Goal: Ask a question: Seek information or help from site administrators or community

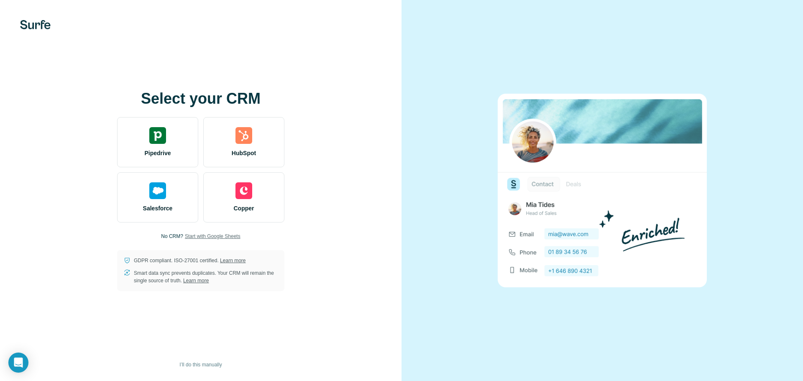
click at [219, 236] on span "Start with Google Sheets" at bounding box center [213, 237] width 56 height 8
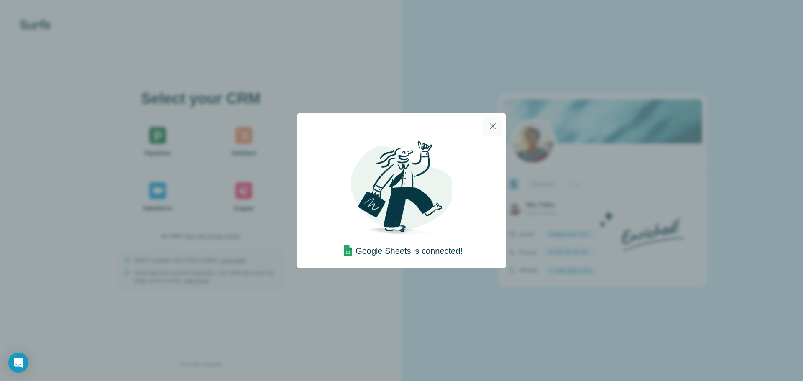
click at [492, 126] on icon "button" at bounding box center [493, 126] width 10 height 10
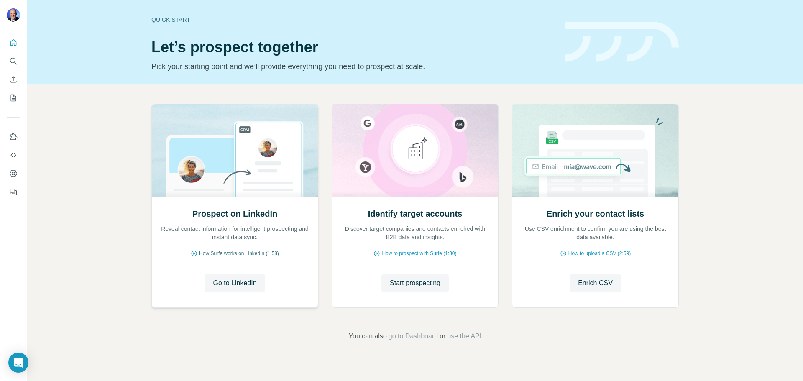
click at [228, 252] on span "How Surfe works on LinkedIn (1:58)" at bounding box center [239, 254] width 80 height 8
click at [16, 363] on icon "Open Intercom Messenger" at bounding box center [18, 362] width 10 height 11
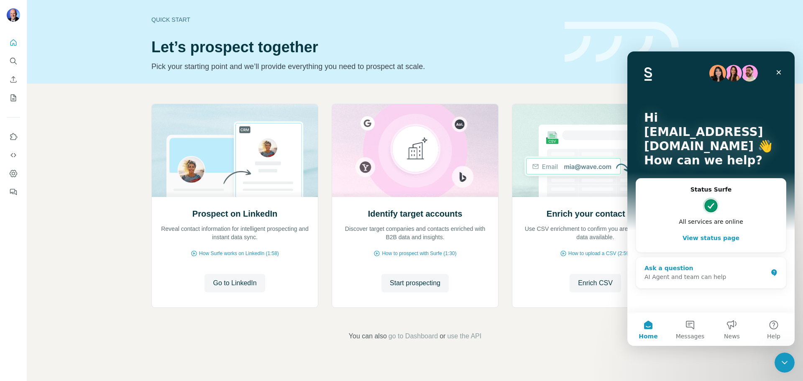
click at [667, 277] on div "AI Agent and team can help" at bounding box center [706, 277] width 123 height 9
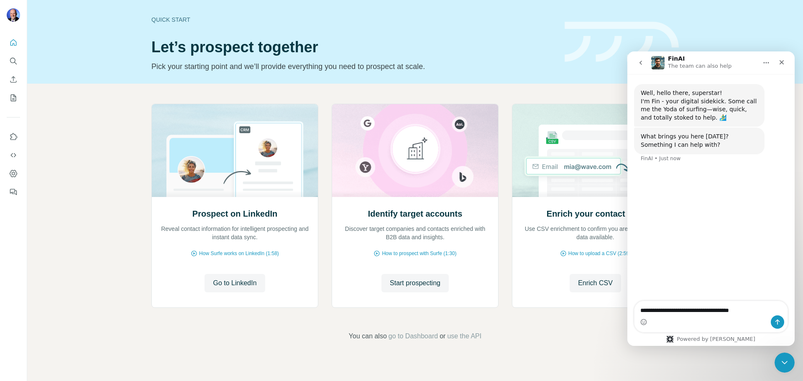
click at [700, 312] on textarea "**********" at bounding box center [711, 308] width 153 height 14
click at [752, 310] on textarea "**********" at bounding box center [711, 308] width 153 height 14
type textarea "**********"
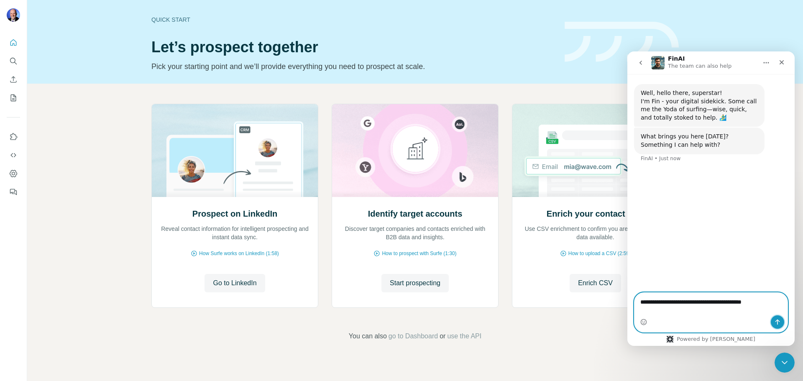
click at [776, 323] on icon "Send a message…" at bounding box center [778, 322] width 7 height 7
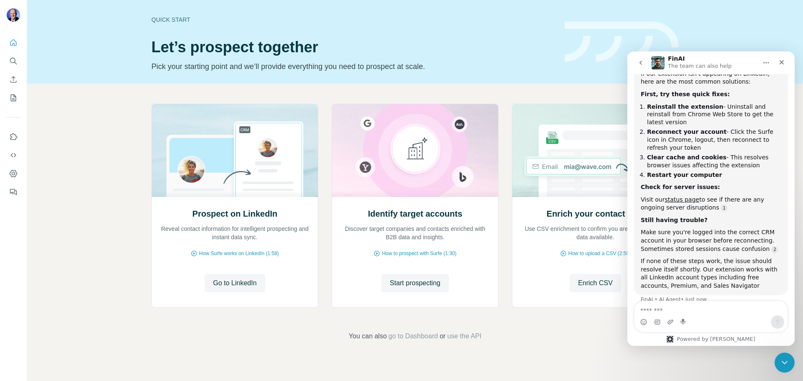
scroll to position [133, 0]
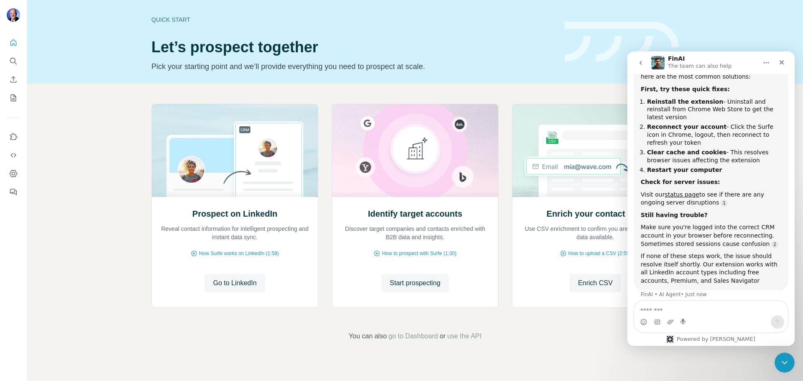
click at [656, 310] on textarea "Message…" at bounding box center [711, 308] width 153 height 14
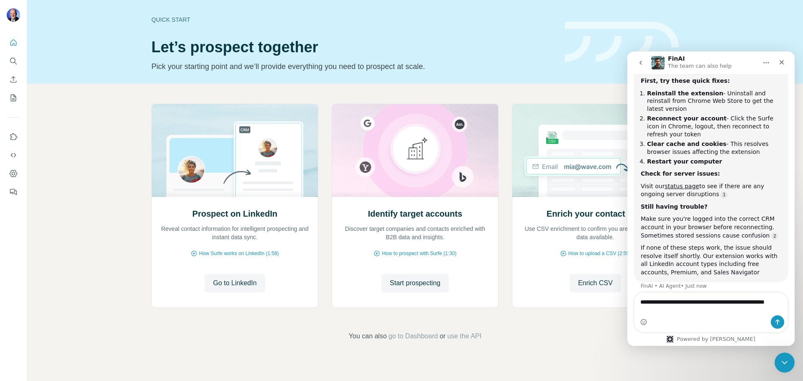
type textarea "**********"
click at [778, 322] on icon "Send a message…" at bounding box center [778, 322] width 7 height 7
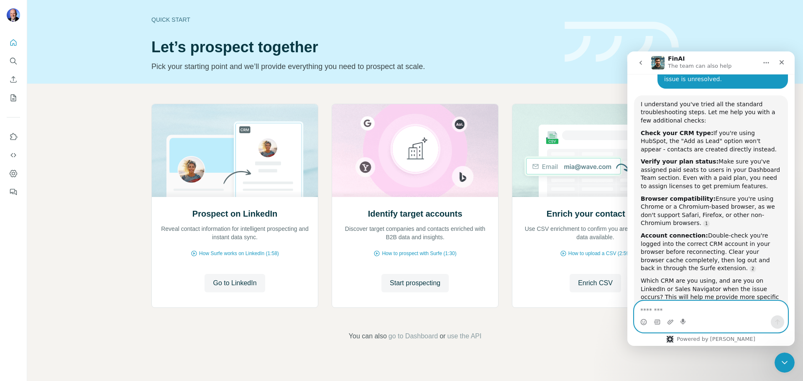
scroll to position [376, 0]
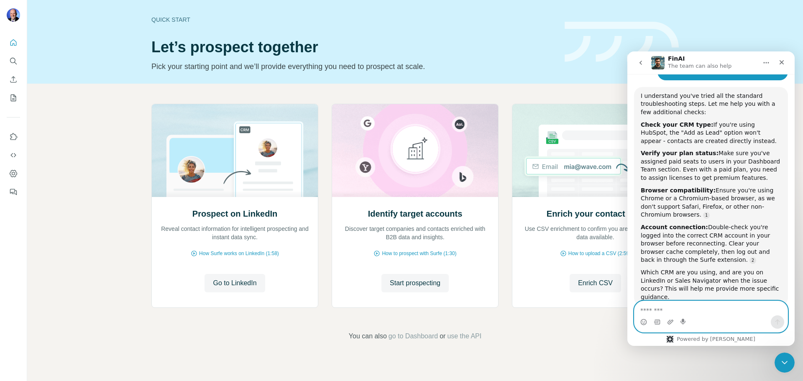
click at [648, 310] on textarea "Message…" at bounding box center [711, 308] width 153 height 14
type textarea "**********"
click at [778, 319] on icon "Send a message…" at bounding box center [778, 322] width 7 height 7
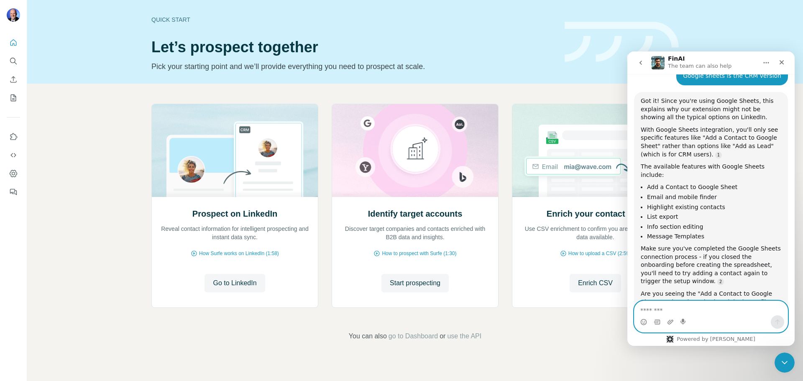
scroll to position [624, 0]
click at [659, 314] on textarea "Message…" at bounding box center [711, 308] width 153 height 14
type textarea "**********"
click at [778, 322] on icon "Send a message…" at bounding box center [778, 322] width 5 height 5
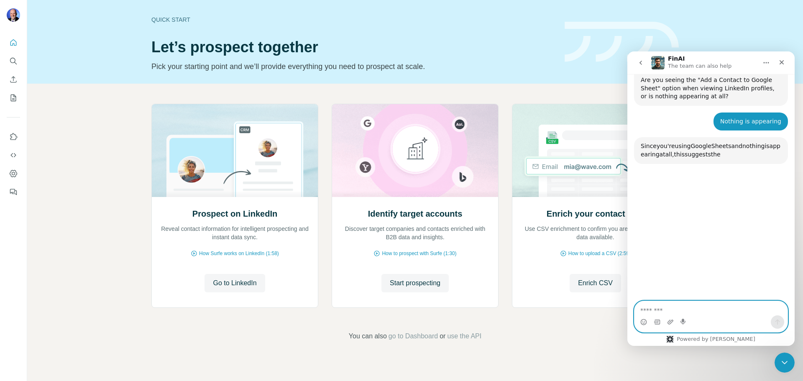
scroll to position [842, 0]
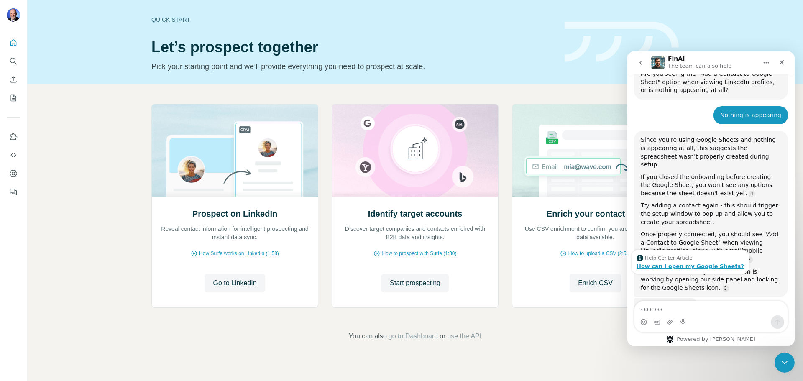
click at [679, 264] on div "How can I open my Google Sheets?" at bounding box center [691, 266] width 108 height 5
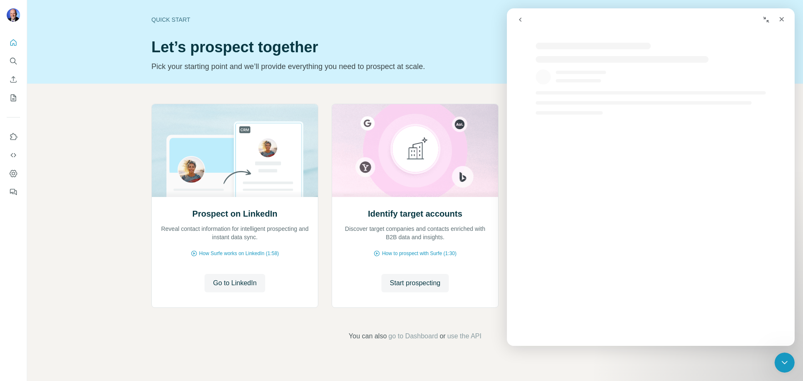
scroll to position [801, 0]
click at [779, 17] on icon "Close" at bounding box center [782, 19] width 7 height 7
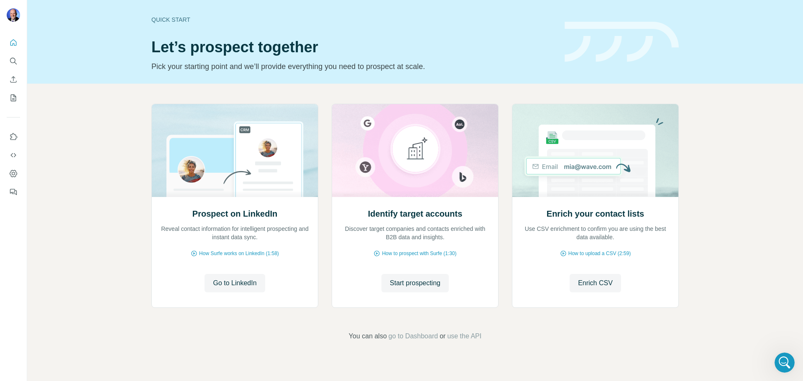
scroll to position [0, 0]
click at [788, 356] on div "Open Intercom Messenger" at bounding box center [784, 362] width 28 height 28
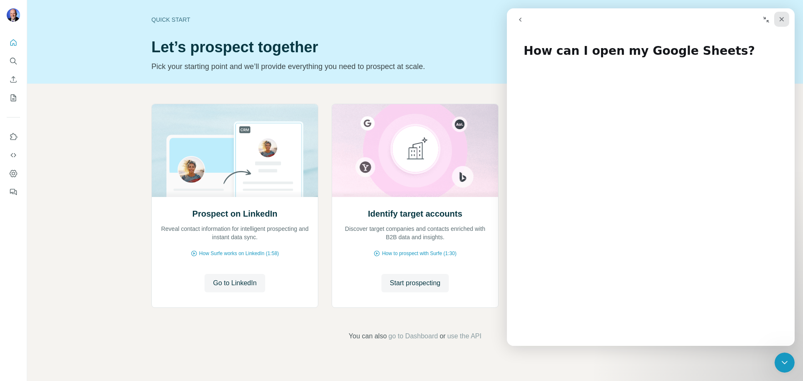
click at [778, 21] on div "Close" at bounding box center [782, 19] width 15 height 15
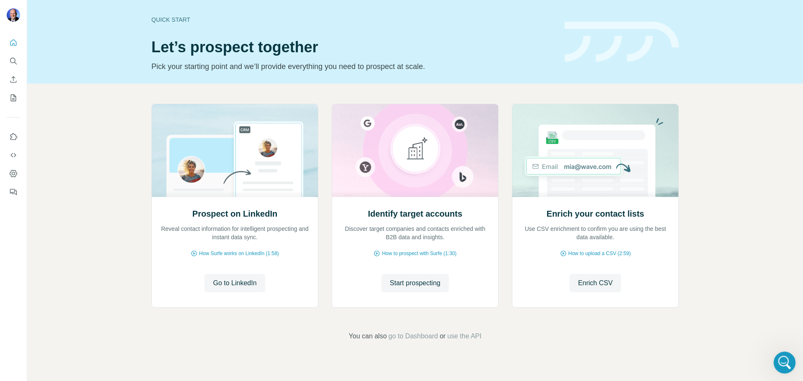
click at [785, 364] on icon "Open Intercom Messenger" at bounding box center [784, 362] width 14 height 14
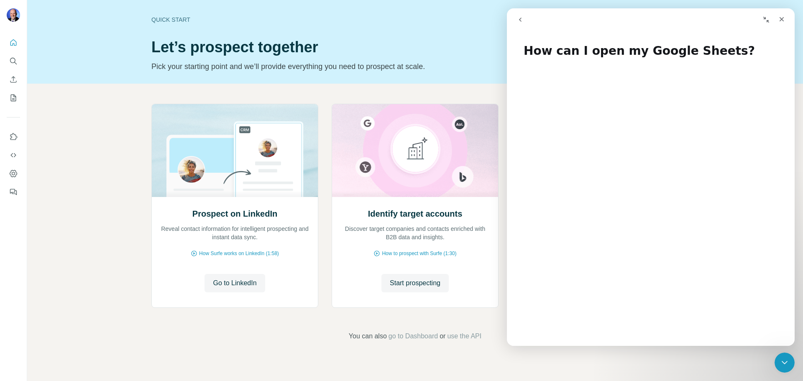
click at [766, 16] on button "Collapse window" at bounding box center [767, 20] width 16 height 16
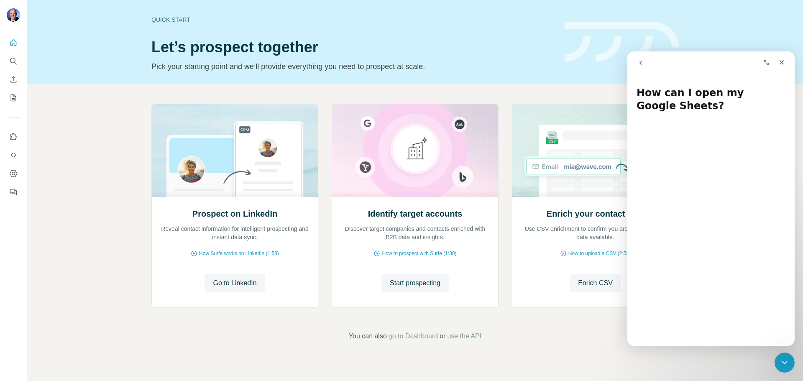
click at [642, 62] on icon "go back" at bounding box center [641, 63] width 3 height 4
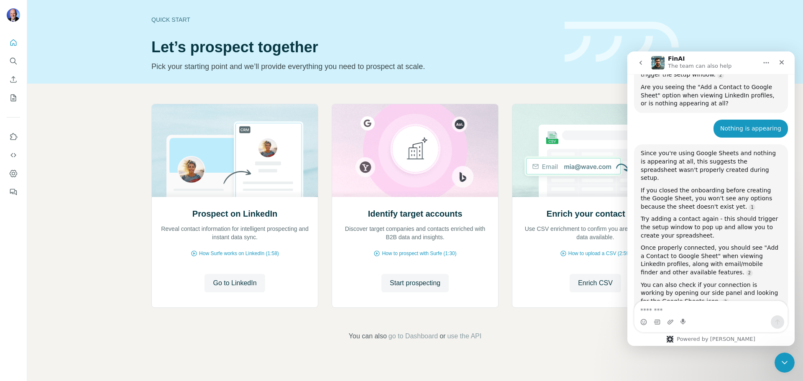
scroll to position [832, 0]
click at [669, 310] on textarea "Message…" at bounding box center [711, 308] width 153 height 14
type textarea "**********"
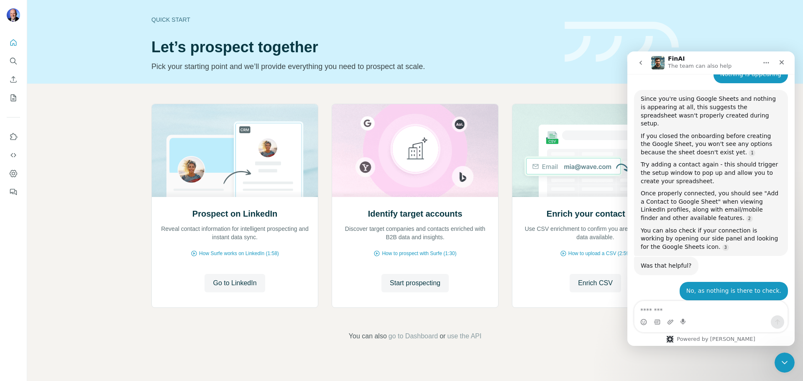
scroll to position [915, 0]
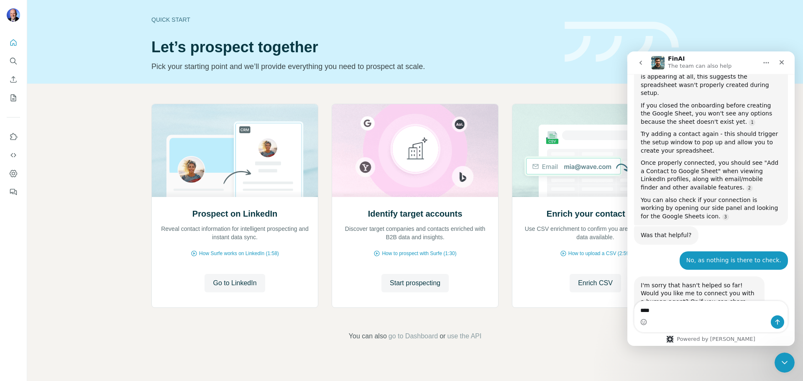
type textarea "*****"
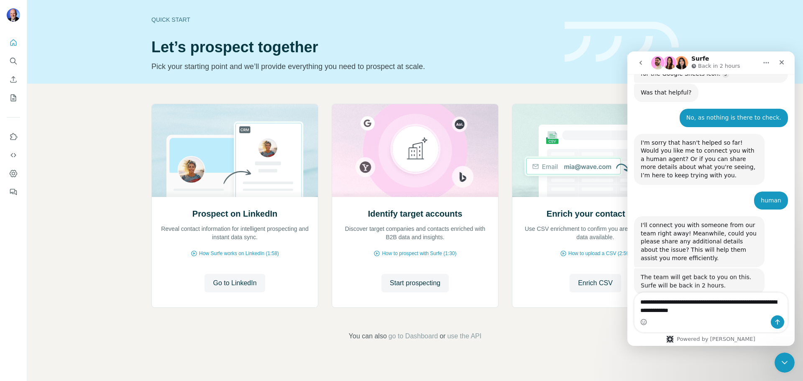
scroll to position [1057, 0]
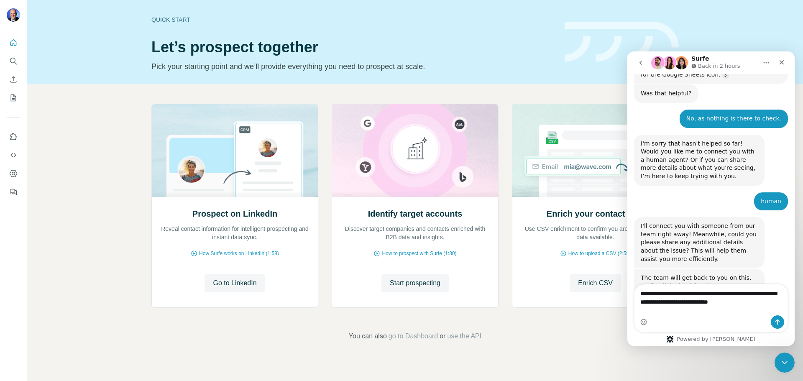
type textarea "**********"
click at [780, 323] on icon "Send a message…" at bounding box center [778, 322] width 7 height 7
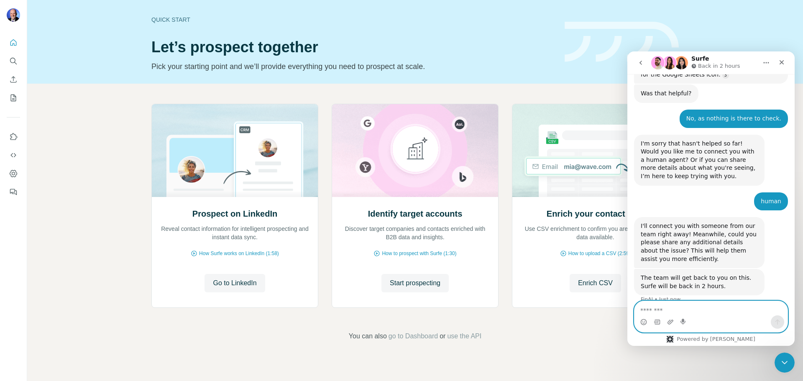
scroll to position [1090, 0]
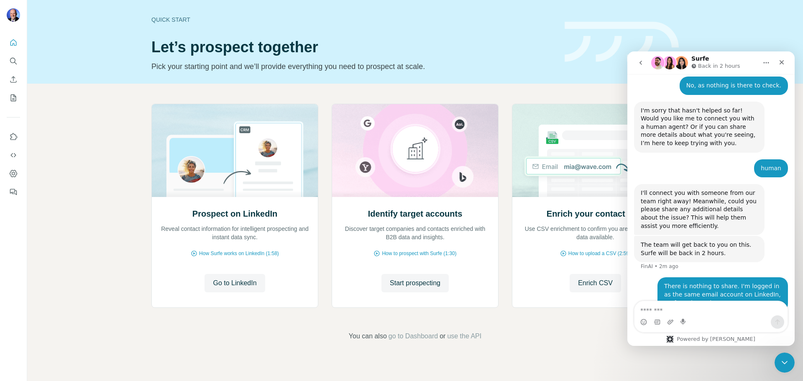
click at [768, 64] on icon "Home" at bounding box center [766, 62] width 7 height 7
click at [765, 61] on icon "Home" at bounding box center [766, 62] width 7 height 7
click at [741, 83] on div "Expand window" at bounding box center [744, 84] width 59 height 9
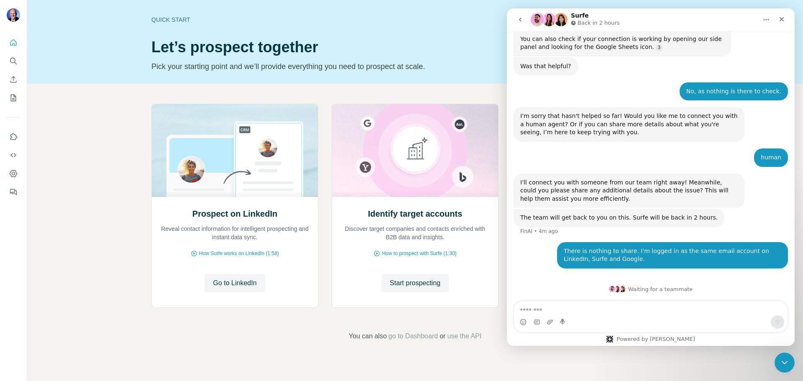
scroll to position [801, 0]
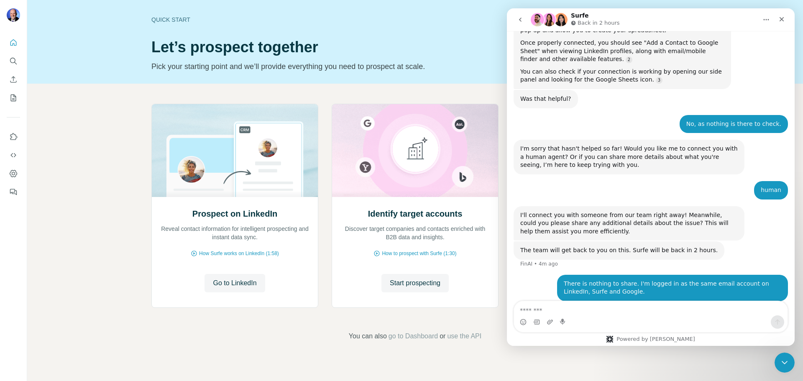
click at [768, 20] on icon "Home" at bounding box center [766, 19] width 7 height 7
click at [750, 42] on div "Collapse window" at bounding box center [744, 40] width 59 height 9
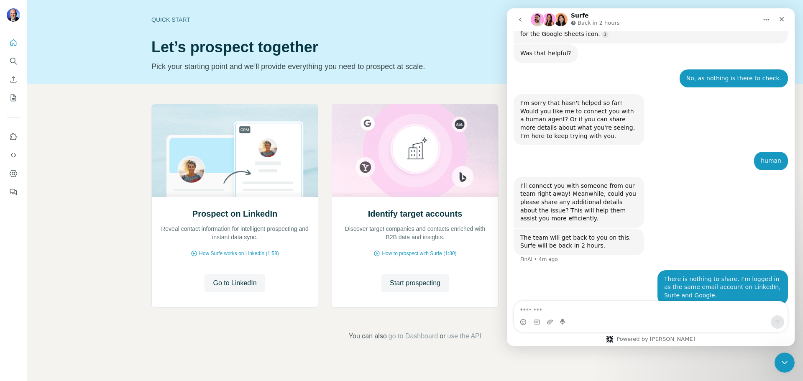
scroll to position [1090, 0]
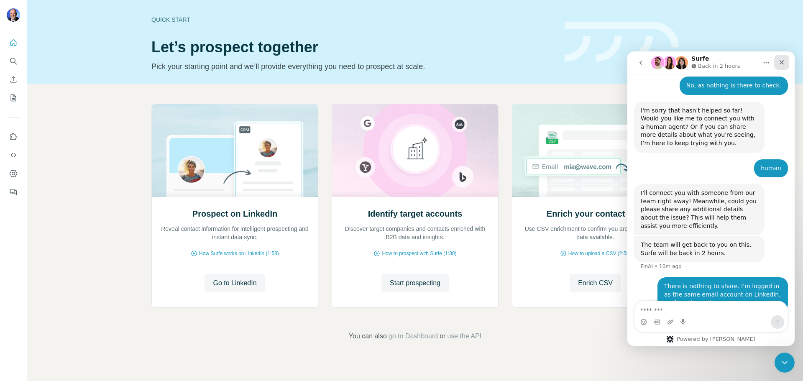
click at [784, 63] on icon "Close" at bounding box center [782, 62] width 7 height 7
